Goal: Task Accomplishment & Management: Complete application form

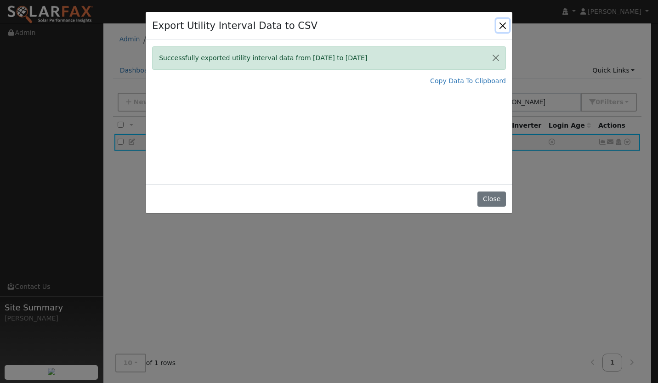
click at [500, 23] on button "Close" at bounding box center [502, 25] width 13 height 13
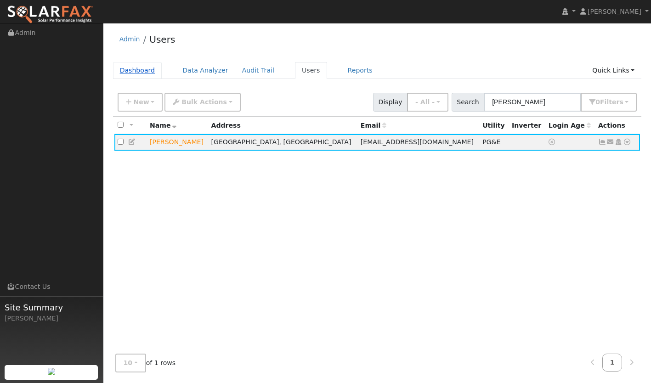
click at [133, 71] on link "Dashboard" at bounding box center [137, 70] width 49 height 17
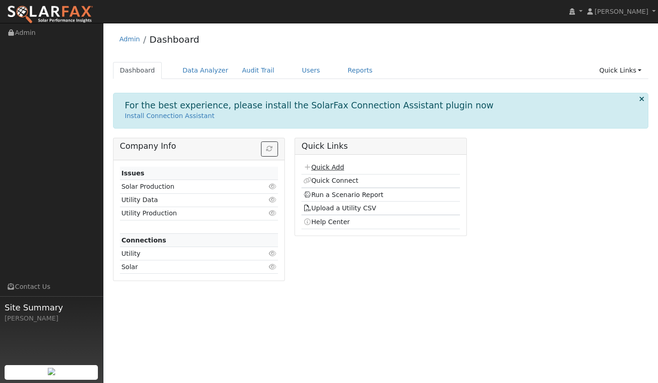
click at [319, 166] on link "Quick Add" at bounding box center [323, 167] width 41 height 7
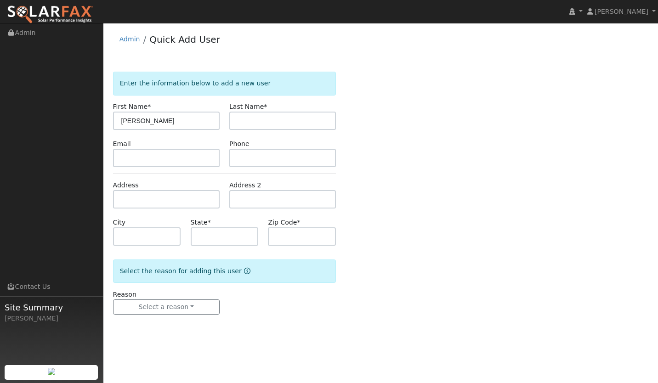
type input "Paul"
click at [255, 118] on input "text" at bounding box center [282, 121] width 107 height 18
type input "Schneider"
click at [178, 162] on input "text" at bounding box center [166, 158] width 107 height 18
paste input "[PERSON_NAME][EMAIL_ADDRESS][DOMAIN_NAME]"
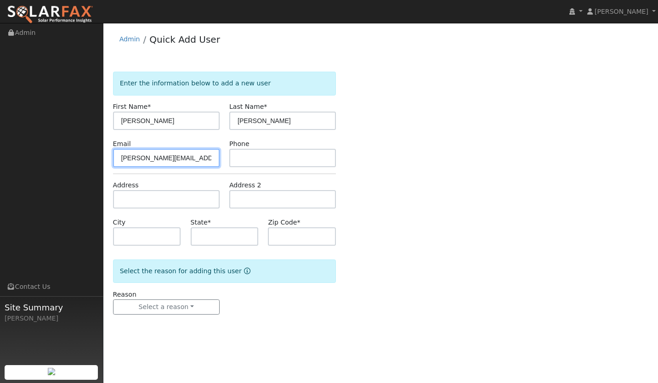
type input "[PERSON_NAME][EMAIL_ADDRESS][DOMAIN_NAME]"
click at [241, 148] on label "Phone" at bounding box center [239, 144] width 20 height 10
click at [246, 163] on input "text" at bounding box center [282, 158] width 107 height 18
paste input "(805) 574-5979"
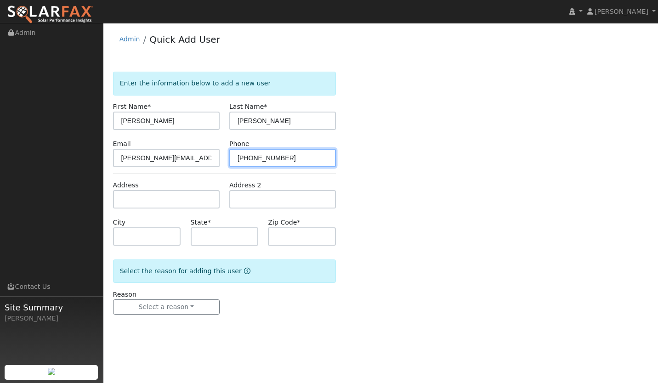
type input "(805) 574-5979"
click at [160, 202] on input "text" at bounding box center [166, 199] width 107 height 18
paste input "445 Tyrus Court, Nipomo, CA, USA"
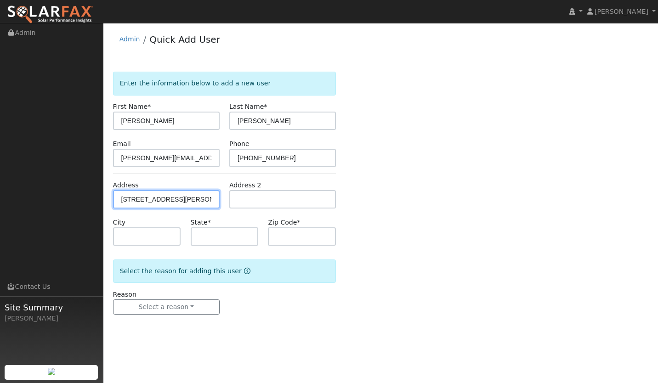
type input "[STREET_ADDRESS][PERSON_NAME]"
type input "Nipomo"
type input "CA"
type input "93444"
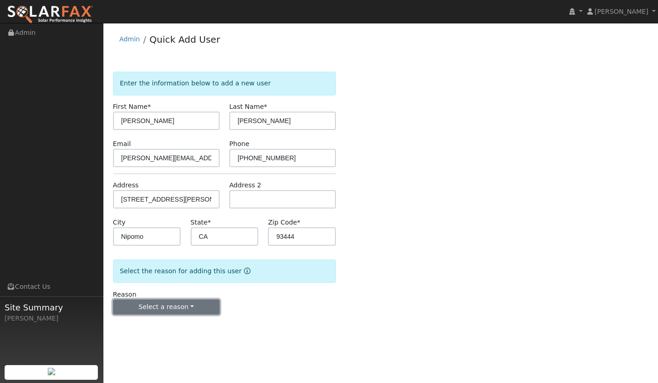
click at [166, 312] on button "Select a reason" at bounding box center [166, 308] width 107 height 16
click at [148, 325] on link "New lead" at bounding box center [165, 326] width 102 height 13
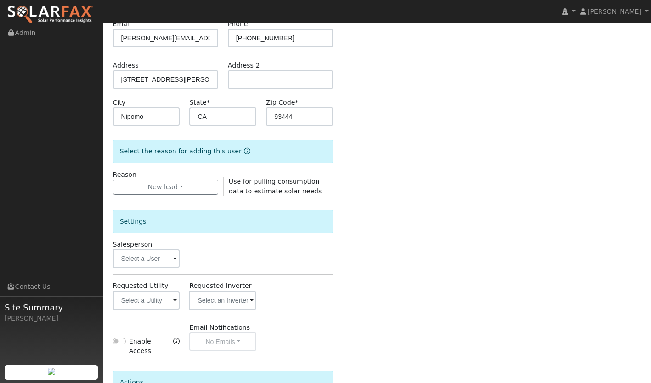
scroll to position [121, 0]
click at [150, 298] on input "text" at bounding box center [146, 300] width 67 height 18
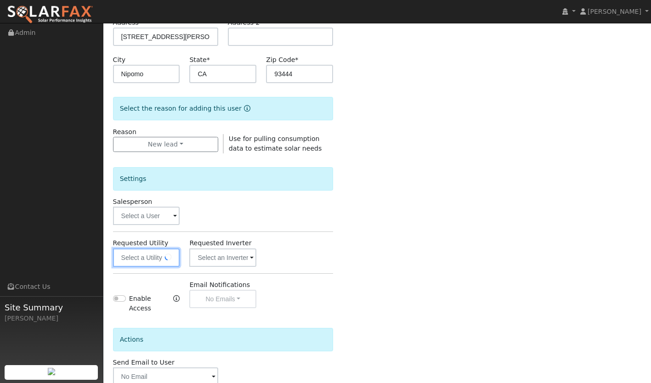
scroll to position [166, 0]
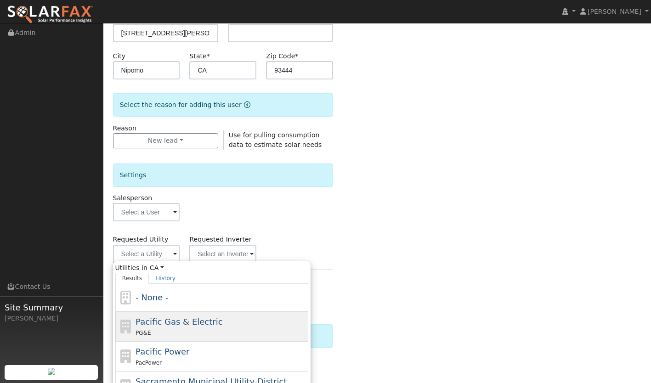
click at [167, 332] on div "PG&E" at bounding box center [221, 333] width 171 height 10
type input "Pacific Gas & Electric"
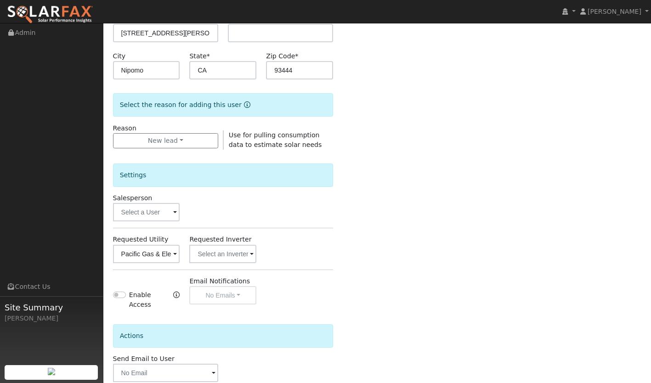
scroll to position [212, 0]
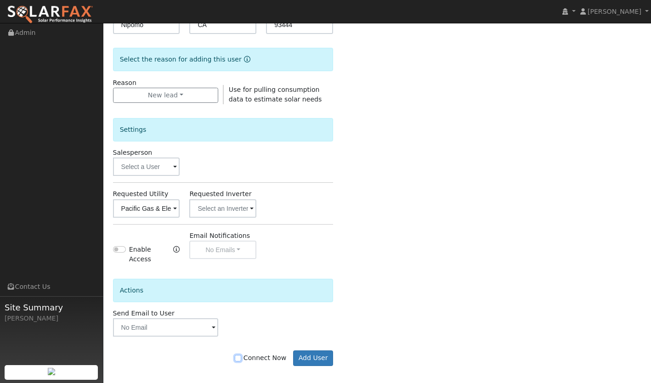
click at [241, 355] on input "Connect Now" at bounding box center [238, 358] width 6 height 6
checkbox input "true"
click at [307, 351] on button "Add User" at bounding box center [313, 359] width 40 height 16
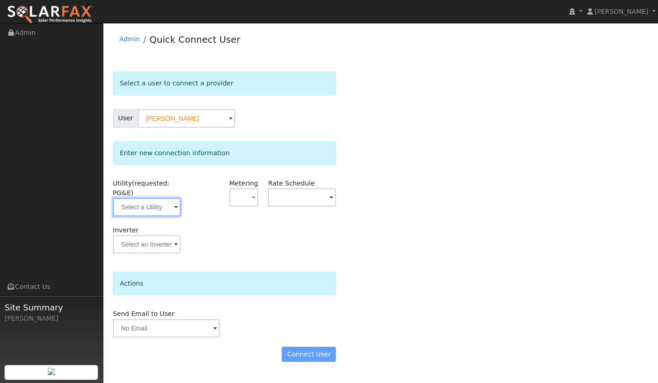
click at [163, 216] on input "text" at bounding box center [147, 207] width 68 height 18
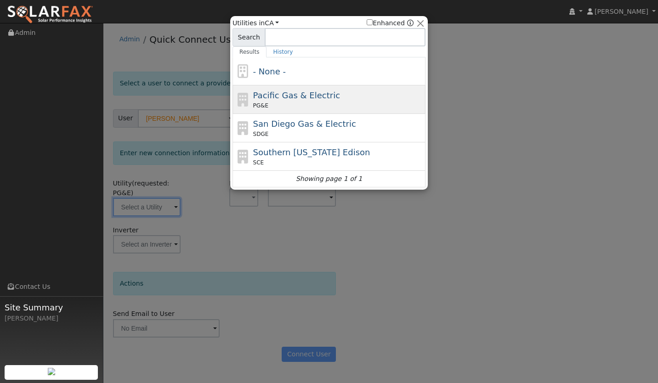
click at [311, 97] on span "Pacific Gas & Electric" at bounding box center [296, 96] width 87 height 10
type input "PG&E"
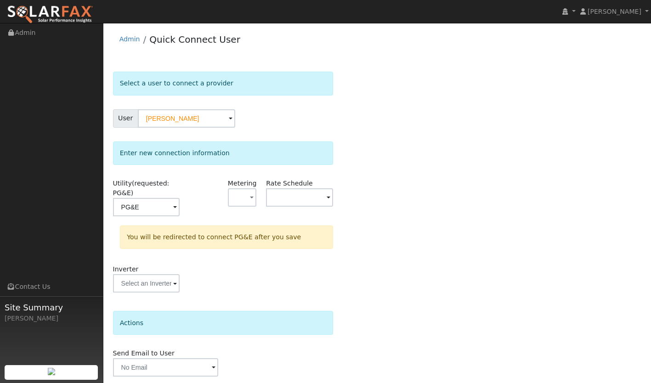
scroll to position [32, 0]
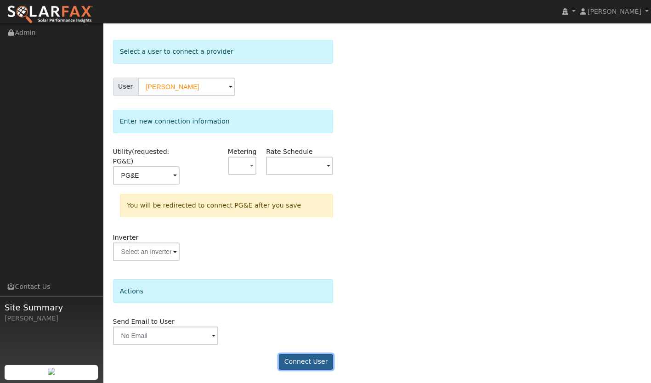
click at [309, 366] on button "Connect User" at bounding box center [306, 362] width 54 height 16
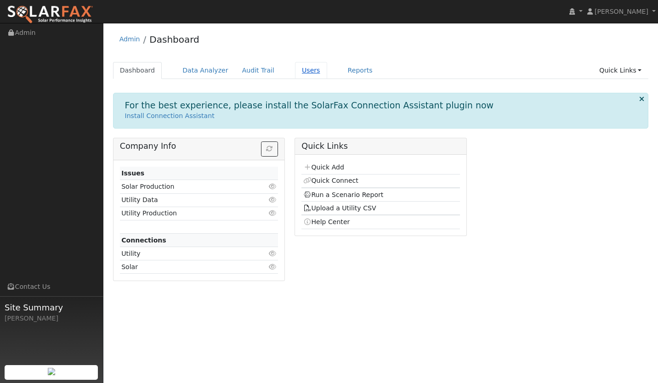
click at [295, 67] on link "Users" at bounding box center [311, 70] width 32 height 17
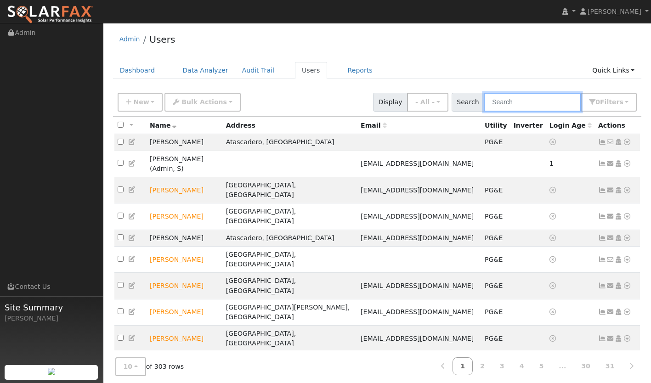
click at [514, 104] on input "text" at bounding box center [532, 102] width 97 height 19
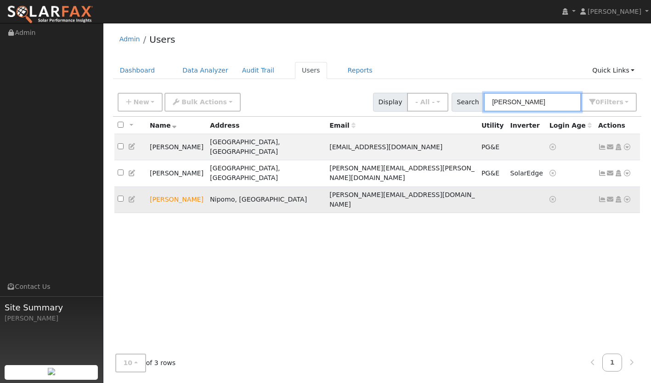
type input "[PERSON_NAME]"
click at [629, 196] on icon at bounding box center [627, 199] width 8 height 6
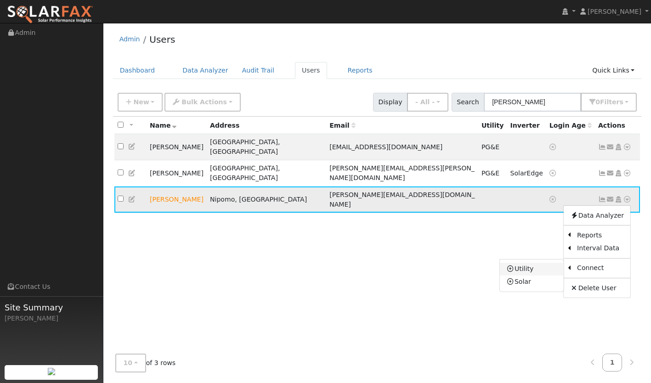
click at [535, 263] on link "Utility" at bounding box center [532, 269] width 64 height 13
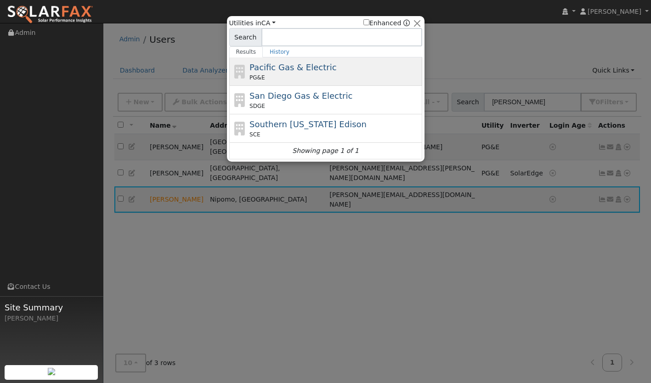
click at [292, 77] on div "PG&E" at bounding box center [335, 78] width 171 height 8
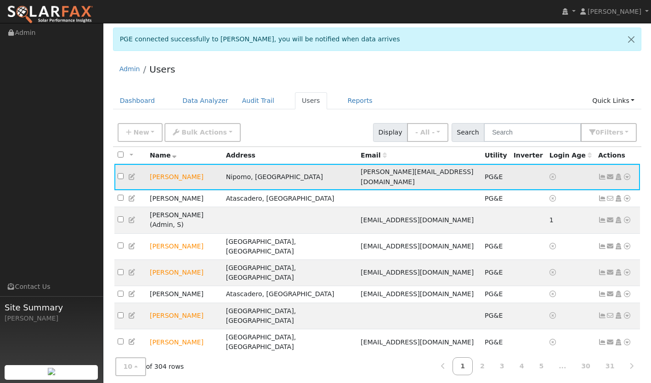
click at [627, 174] on icon at bounding box center [627, 177] width 8 height 6
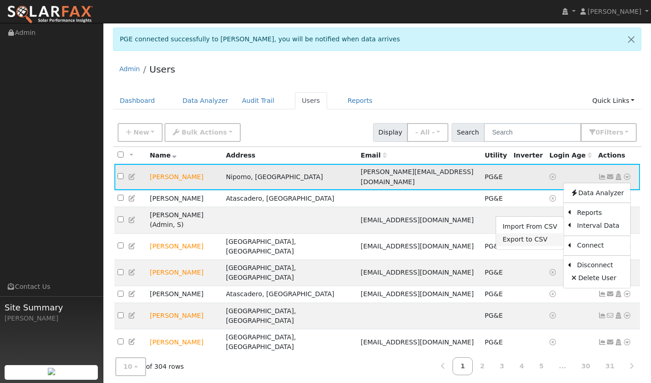
click at [533, 234] on link "Export to CSV" at bounding box center [530, 240] width 68 height 13
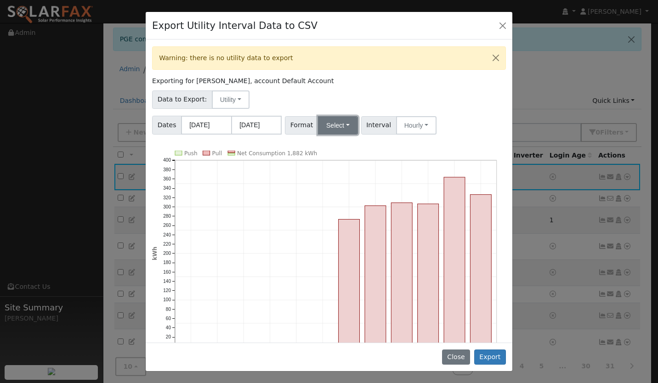
click at [332, 123] on button "Select" at bounding box center [338, 125] width 40 height 18
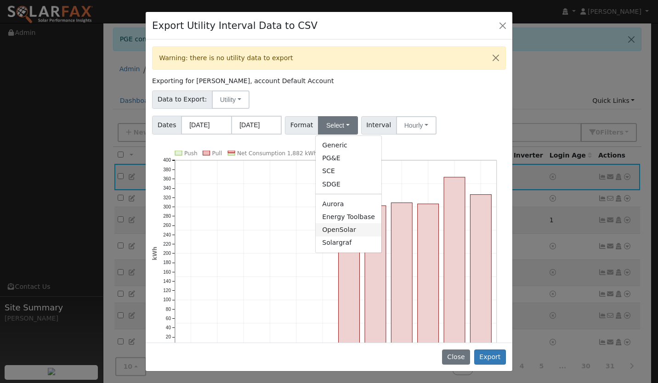
click at [333, 234] on link "OpenSolar" at bounding box center [349, 229] width 66 height 13
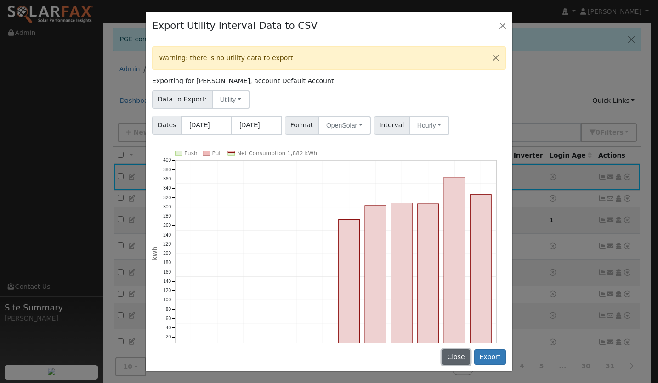
click at [453, 355] on button "Close" at bounding box center [456, 358] width 28 height 16
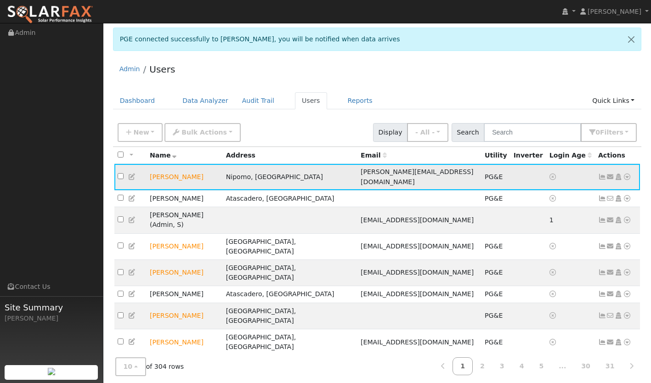
click at [601, 174] on icon at bounding box center [602, 177] width 8 height 6
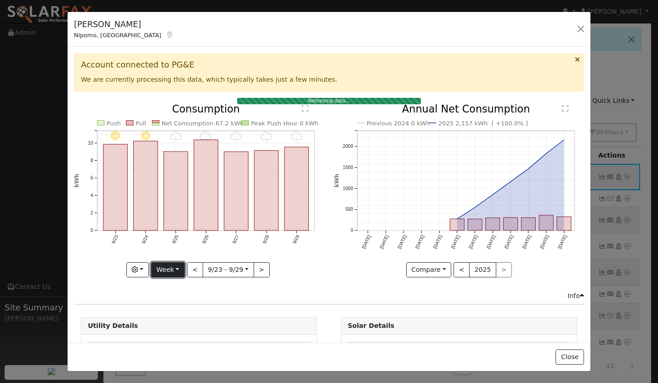
click at [167, 270] on button "Week" at bounding box center [168, 270] width 34 height 16
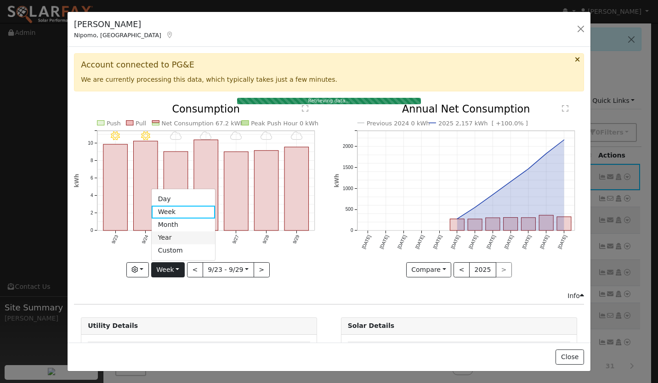
click at [167, 235] on link "Year" at bounding box center [184, 238] width 64 height 13
type input "[DATE]"
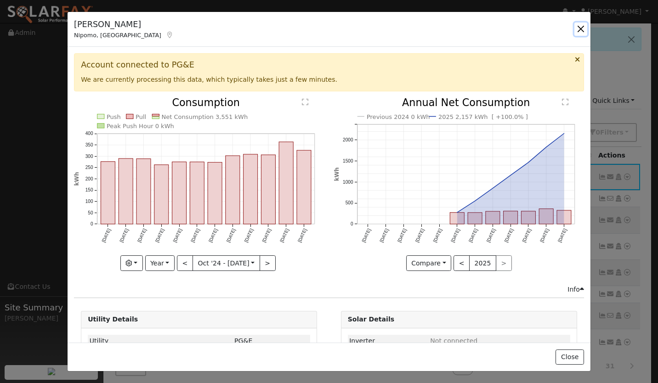
click at [579, 30] on button "button" at bounding box center [581, 29] width 13 height 13
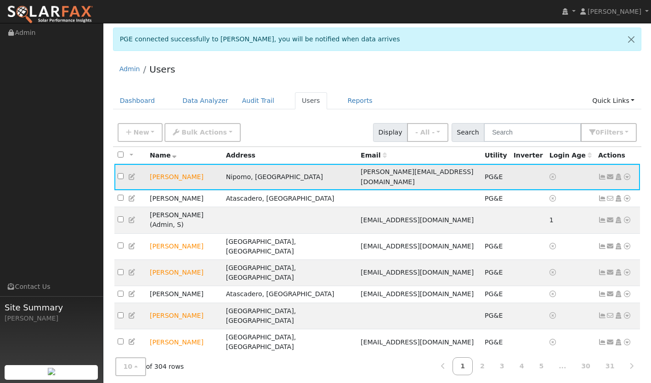
click at [627, 174] on icon at bounding box center [627, 177] width 8 height 6
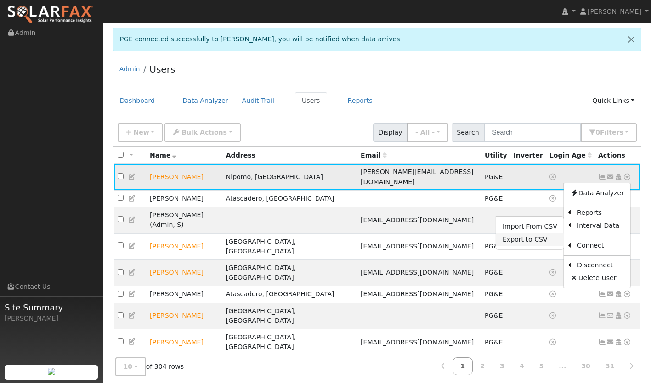
click at [530, 234] on link "Export to CSV" at bounding box center [530, 240] width 68 height 13
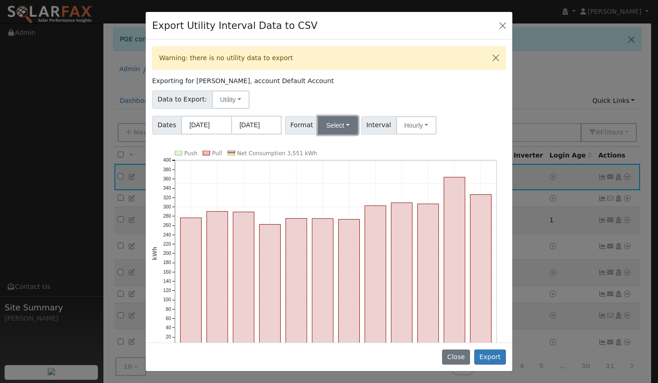
click at [333, 123] on button "Select" at bounding box center [338, 125] width 40 height 18
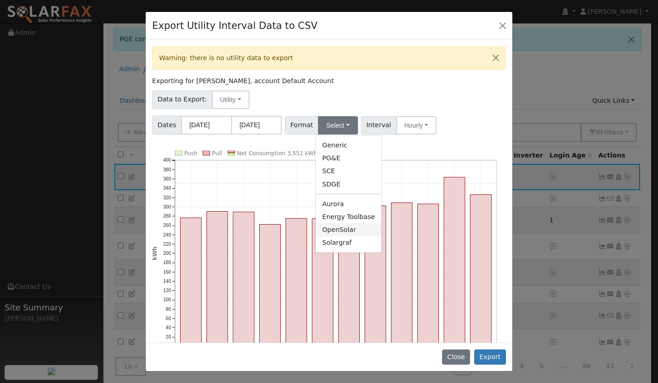
click at [340, 230] on link "OpenSolar" at bounding box center [349, 229] width 66 height 13
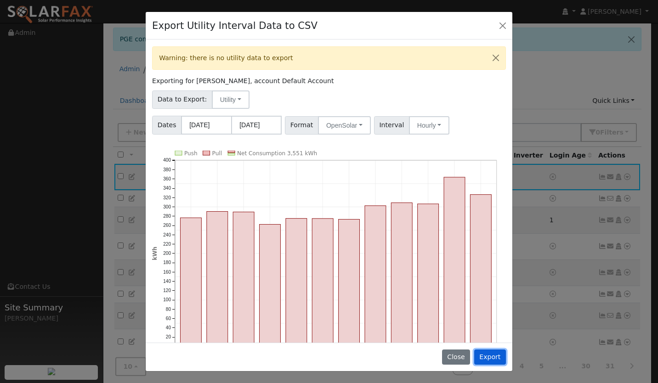
drag, startPoint x: 492, startPoint y: 353, endPoint x: 488, endPoint y: 363, distance: 10.8
click at [488, 363] on button "Export" at bounding box center [490, 358] width 32 height 16
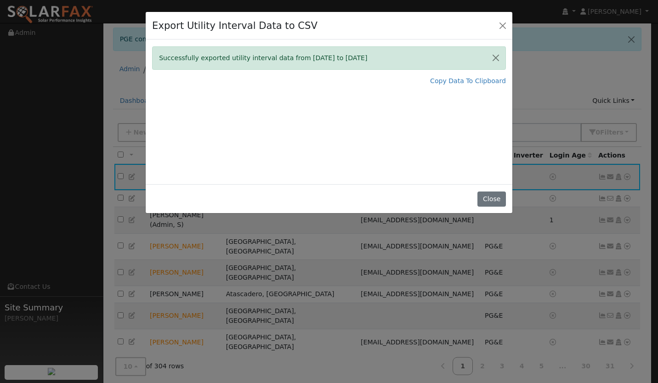
click at [356, 145] on div "Successfully exported utility interval data from [DATE] to [DATE] Copy Data To …" at bounding box center [329, 112] width 367 height 145
